Goal: Information Seeking & Learning: Learn about a topic

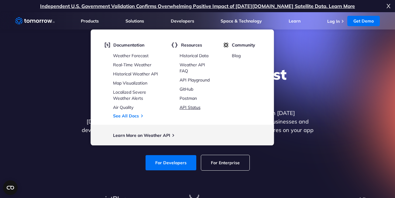
click at [193, 105] on link "API Status" at bounding box center [190, 107] width 21 height 5
click at [138, 55] on link "Weather Forecast" at bounding box center [131, 55] width 36 height 5
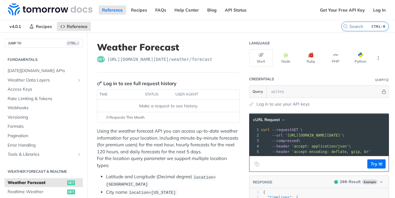
click at [150, 60] on span "https://api.tomorrow.io/v4 /weather/forecast" at bounding box center [159, 59] width 105 height 6
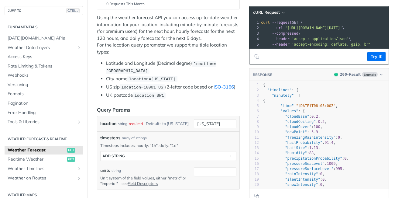
scroll to position [114, 0]
click at [150, 77] on span "location=new york" at bounding box center [152, 78] width 47 height 5
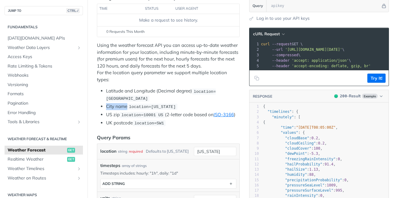
scroll to position [87, 0]
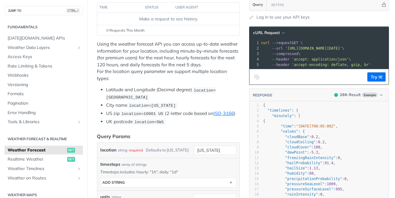
click at [172, 55] on p "Using the weather forecast API you can access up-to-date weather information fo…" at bounding box center [168, 61] width 143 height 41
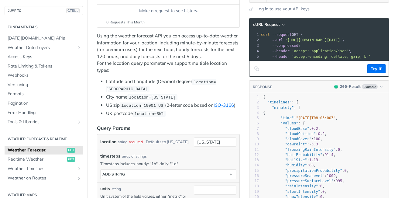
scroll to position [104, 0]
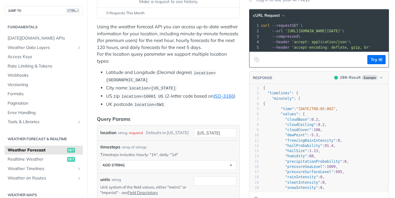
click at [119, 54] on p "Using the weather forecast API you can access up-to-date weather information fo…" at bounding box center [168, 43] width 143 height 41
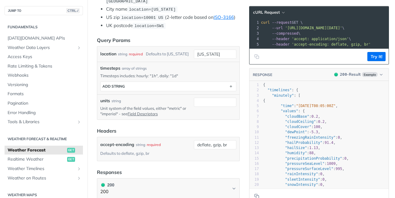
scroll to position [184, 0]
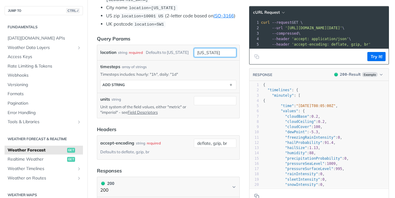
click at [217, 57] on input "new york" at bounding box center [215, 52] width 43 height 9
click at [129, 72] on p "Timesteps includes: hourly: "1h", daily: "1d"" at bounding box center [168, 73] width 136 height 5
click at [152, 80] on section "ADD string" at bounding box center [168, 85] width 136 height 10
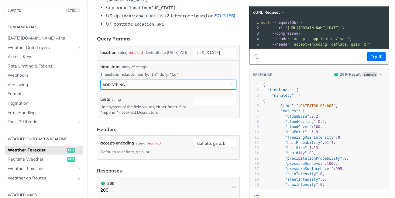
click at [151, 83] on button "ADD string" at bounding box center [169, 84] width 136 height 9
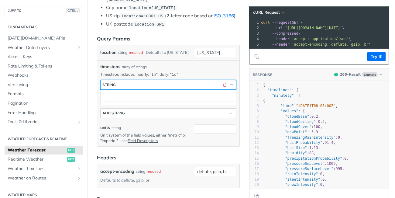
click at [151, 83] on button "string" at bounding box center [169, 84] width 136 height 9
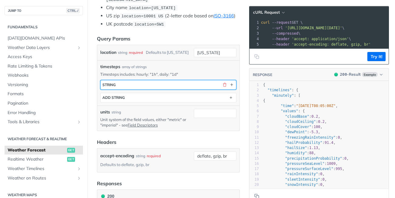
click at [142, 89] on button "string" at bounding box center [169, 84] width 136 height 9
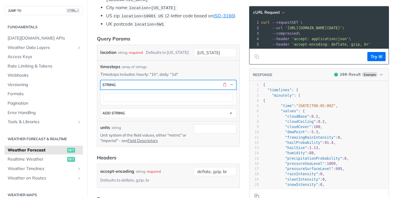
click at [153, 84] on button "string" at bounding box center [169, 84] width 136 height 9
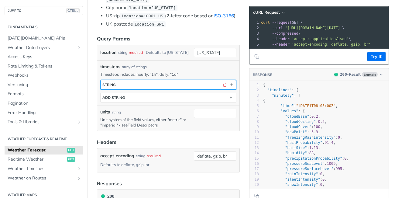
click at [153, 84] on button "string" at bounding box center [169, 84] width 136 height 9
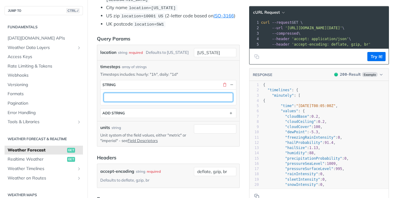
click at [149, 97] on input "text" at bounding box center [168, 97] width 129 height 9
type input "daily"
click at [155, 97] on input "daily" at bounding box center [168, 97] width 129 height 9
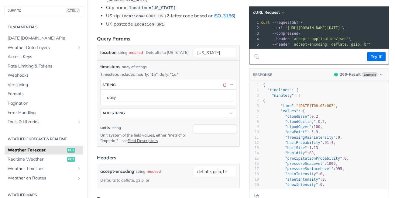
click at [153, 129] on div "units string" at bounding box center [145, 127] width 91 height 6
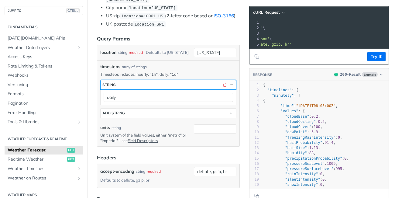
click at [224, 88] on button "string" at bounding box center [169, 84] width 136 height 9
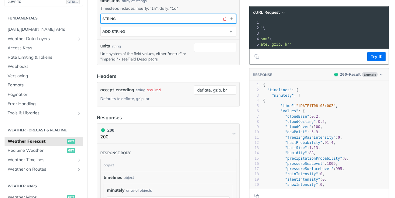
scroll to position [251, 0]
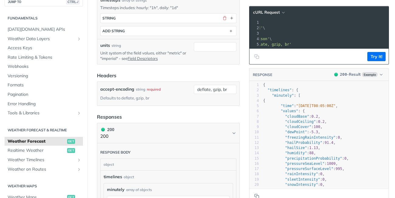
click at [149, 90] on div "required" at bounding box center [154, 89] width 14 height 9
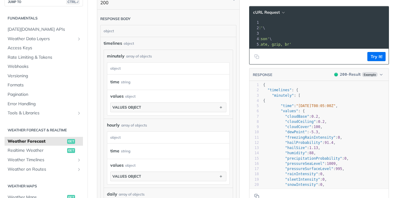
scroll to position [391, 0]
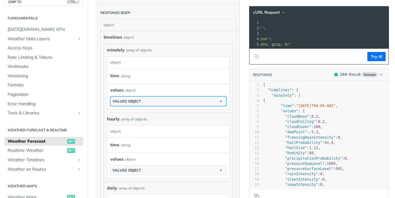
click at [156, 102] on button "values object" at bounding box center [168, 101] width 115 height 9
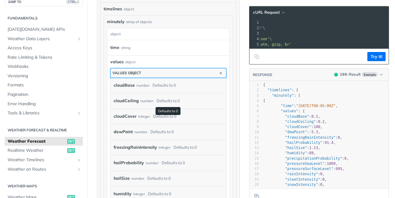
scroll to position [419, 0]
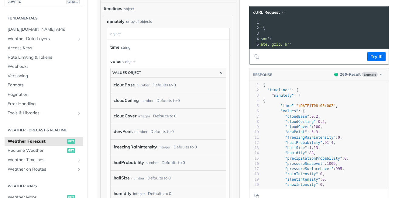
click at [147, 47] on div "time string" at bounding box center [165, 47] width 111 height 9
click at [120, 48] on div "time string" at bounding box center [165, 47] width 111 height 9
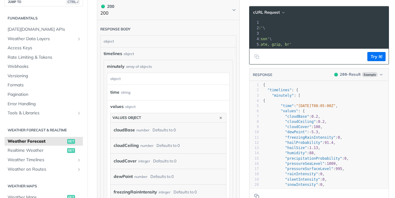
scroll to position [374, 0]
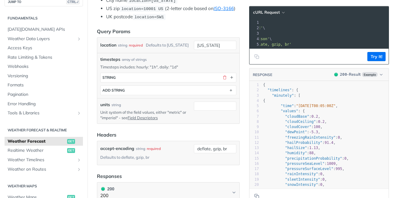
scroll to position [191, 0]
click at [225, 80] on button "button" at bounding box center [224, 77] width 5 height 5
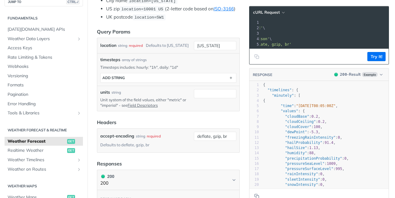
scroll to position [0, 68]
click at [178, 66] on p "Timesteps includes: hourly: "1h", daily: "1d"" at bounding box center [168, 66] width 136 height 5
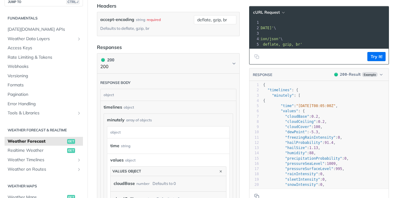
scroll to position [318, 0]
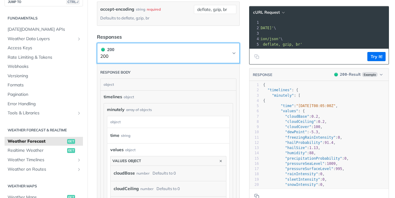
click at [234, 57] on button "200 200" at bounding box center [168, 53] width 136 height 14
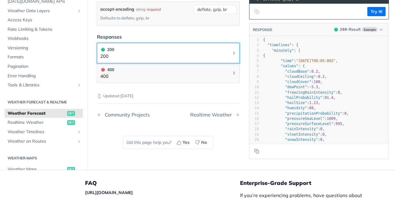
click at [234, 57] on button "200 200" at bounding box center [168, 53] width 136 height 14
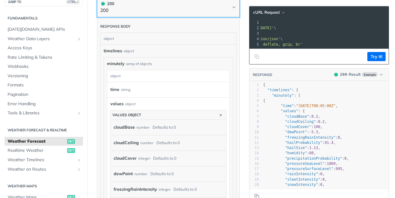
scroll to position [365, 0]
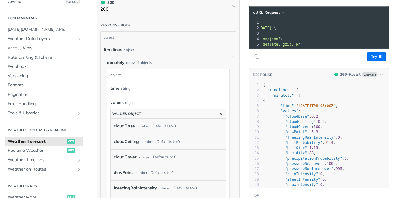
click at [110, 93] on div "time string" at bounding box center [168, 88] width 122 height 15
click at [123, 112] on div "values object" at bounding box center [126, 113] width 29 height 5
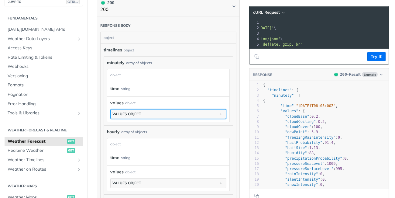
click at [123, 112] on div "values object" at bounding box center [126, 114] width 29 height 5
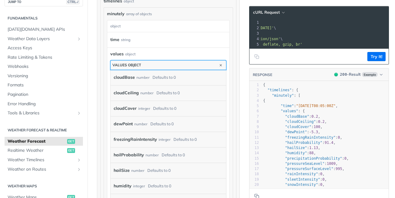
scroll to position [418, 0]
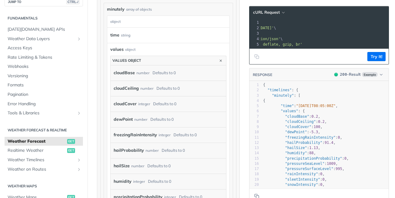
click at [127, 89] on label "cloudCeiling" at bounding box center [126, 88] width 25 height 9
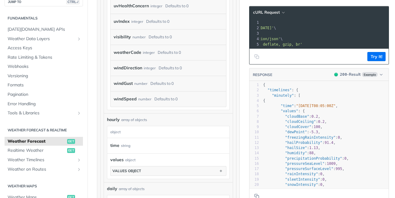
scroll to position [734, 0]
click at [124, 51] on label "weatherCode" at bounding box center [128, 52] width 28 height 9
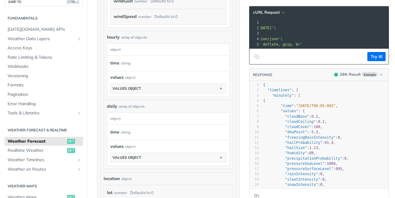
scroll to position [816, 0]
click at [122, 79] on span "values" at bounding box center [116, 77] width 13 height 6
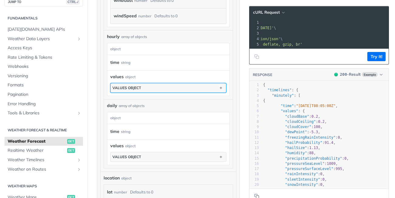
click at [127, 84] on button "values object" at bounding box center [168, 87] width 115 height 9
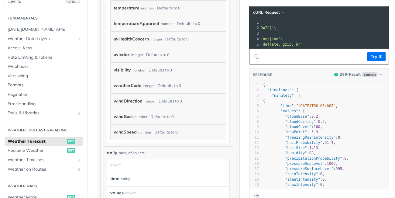
scroll to position [1360, 0]
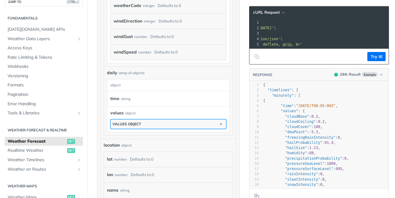
click at [129, 122] on div "values object" at bounding box center [126, 124] width 29 height 5
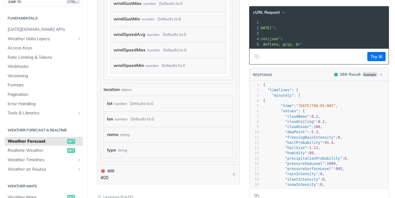
scroll to position [3111, 0]
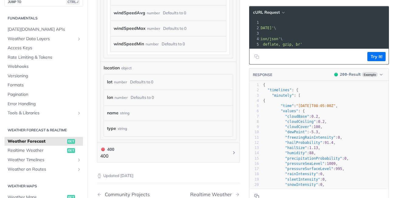
click at [139, 82] on div "Defaults to 0" at bounding box center [141, 81] width 23 height 9
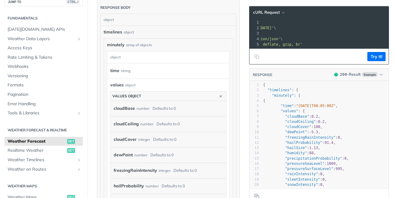
scroll to position [382, 0]
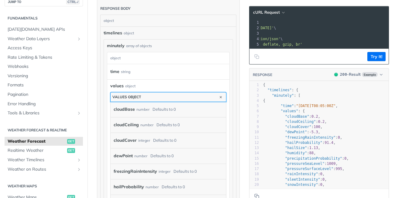
click at [151, 96] on button "values object" at bounding box center [168, 96] width 115 height 9
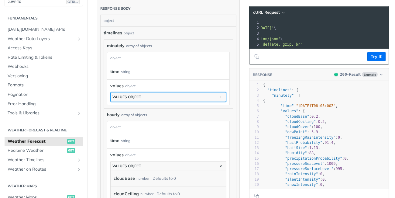
click at [151, 96] on button "values object" at bounding box center [168, 96] width 115 height 9
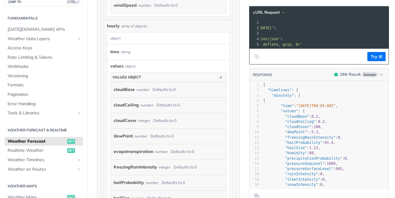
scroll to position [828, 0]
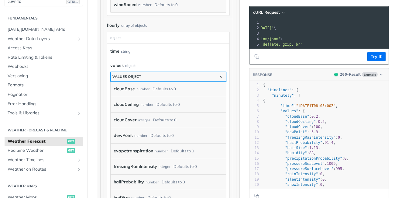
click at [173, 77] on button "values object" at bounding box center [168, 76] width 115 height 9
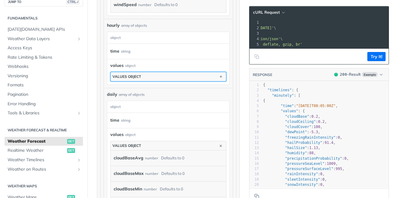
click at [173, 77] on button "values object" at bounding box center [168, 76] width 115 height 9
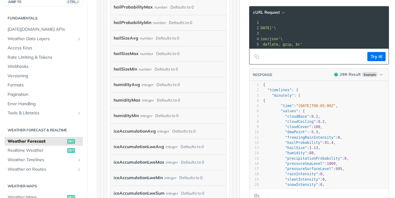
scroll to position [1865, 0]
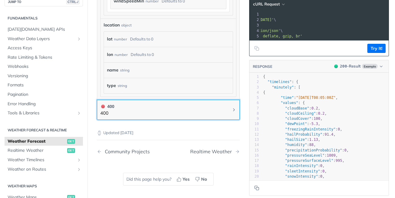
click at [170, 116] on button "400 400" at bounding box center [168, 110] width 136 height 14
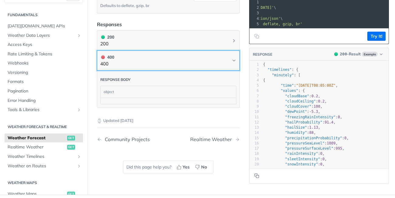
scroll to position [437, 0]
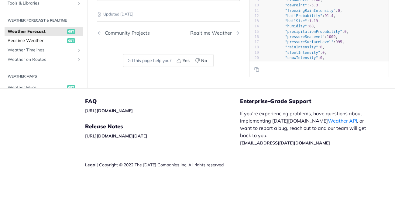
click at [46, 43] on span "Realtime Weather" at bounding box center [37, 41] width 58 height 6
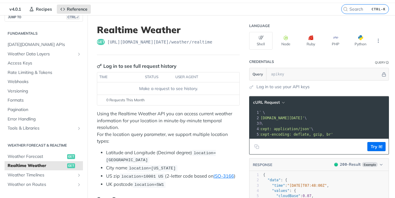
scroll to position [51, 0]
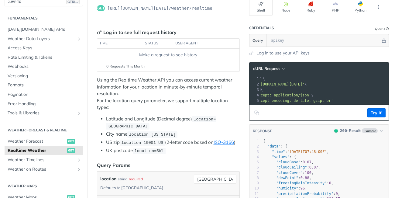
click at [149, 84] on p "Using the Realtime Weather API you can access current weather information for y…" at bounding box center [168, 94] width 143 height 34
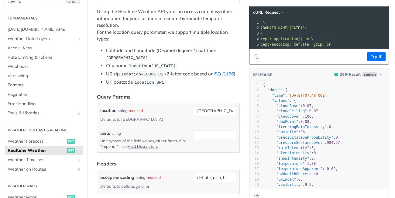
scroll to position [120, 0]
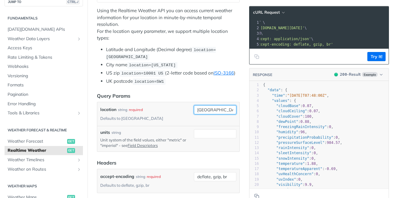
click at [224, 113] on input "toronto" at bounding box center [215, 109] width 43 height 9
click at [133, 129] on div "units string" at bounding box center [145, 132] width 91 height 6
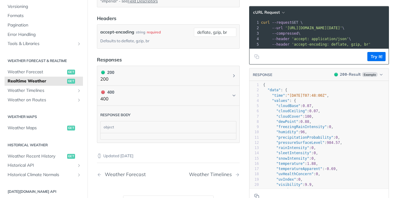
scroll to position [112, 0]
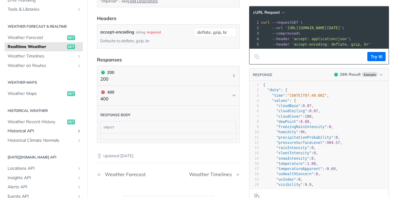
click at [27, 131] on span "Historical API" at bounding box center [41, 131] width 67 height 6
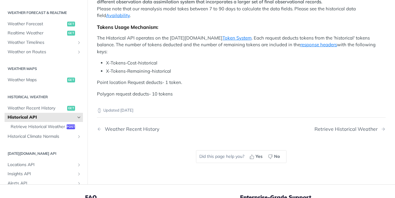
scroll to position [217, 0]
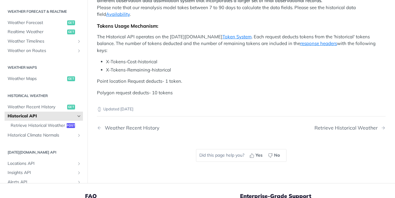
click at [294, 18] on p "The historical archive is based on a reanalysis model that blends past short-ra…" at bounding box center [241, 1] width 289 height 34
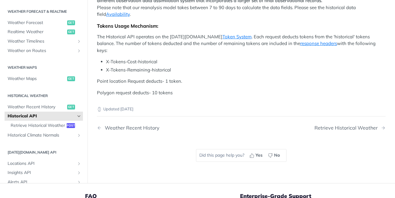
click at [294, 18] on p "The historical archive is based on a reanalysis model that blends past short-ra…" at bounding box center [241, 1] width 289 height 34
click at [106, 17] on link "Availability" at bounding box center [118, 14] width 24 height 6
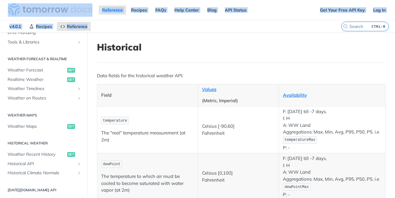
drag, startPoint x: 88, startPoint y: 99, endPoint x: -5, endPoint y: -3, distance: 138.3
click at [0, 0] on div "Jump to Content Reference Recipes FAQs Help Center Blog API Status Recipes Refe…" at bounding box center [197, 99] width 395 height 198
